Goal: Task Accomplishment & Management: Manage account settings

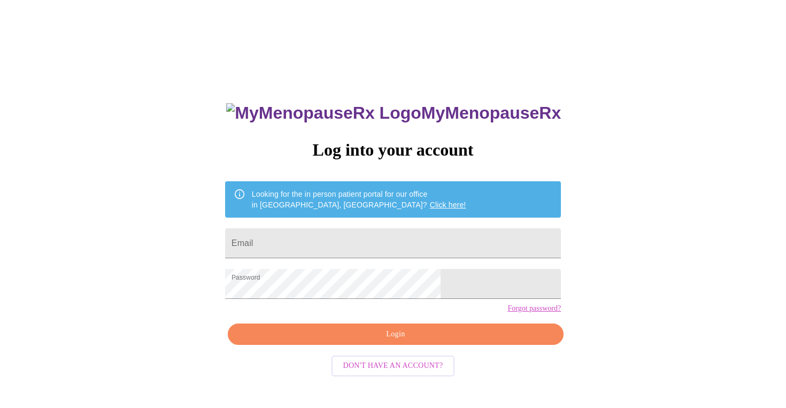
click at [395, 341] on span "Login" at bounding box center [395, 334] width 311 height 13
click at [351, 243] on input "Email" at bounding box center [393, 243] width 336 height 30
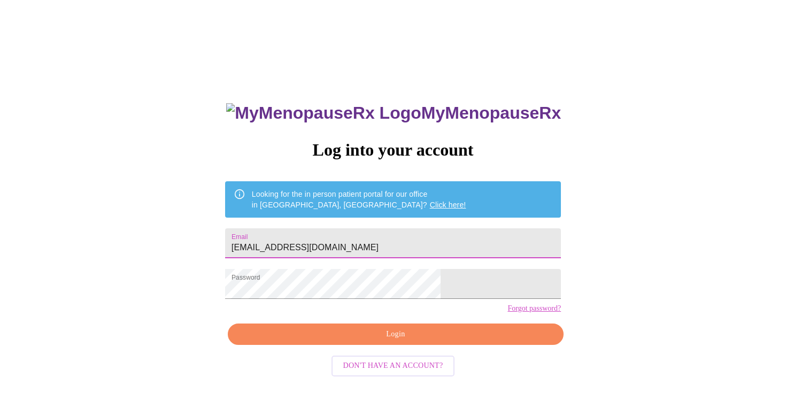
type input "crcarrel@gmail.com"
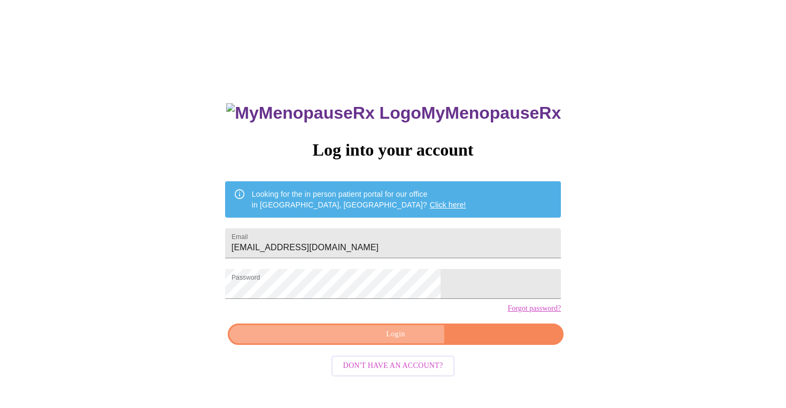
click at [368, 341] on span "Login" at bounding box center [395, 334] width 311 height 13
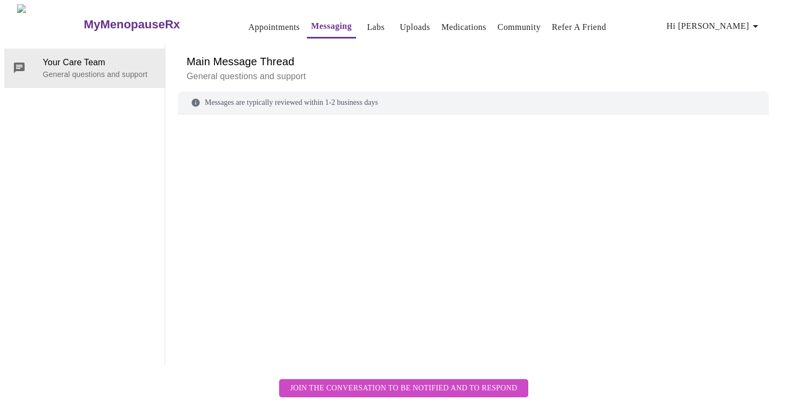
scroll to position [40, 0]
